Goal: Use online tool/utility: Utilize a website feature to perform a specific function

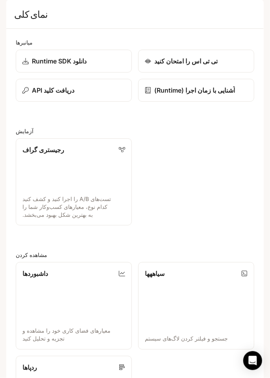
click at [229, 66] on div "تی تی اس را امتحان کنید" at bounding box center [196, 60] width 103 height 9
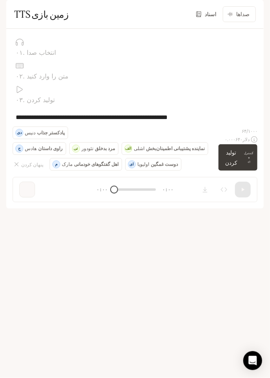
click at [238, 166] on font "تولید کردن" at bounding box center [232, 157] width 12 height 17
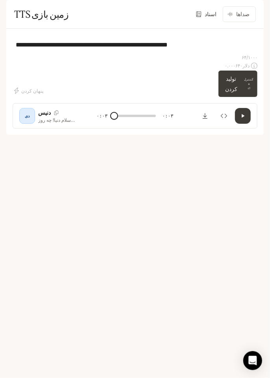
click at [185, 124] on div at bounding box center [212, 116] width 77 height 16
click at [244, 119] on icon "button" at bounding box center [243, 116] width 6 height 6
type input "*"
